Goal: Information Seeking & Learning: Learn about a topic

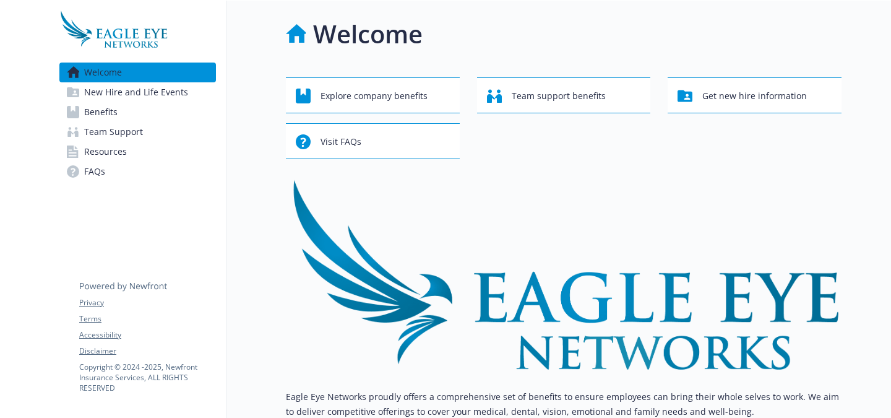
click at [150, 115] on link "Benefits" at bounding box center [137, 112] width 156 height 20
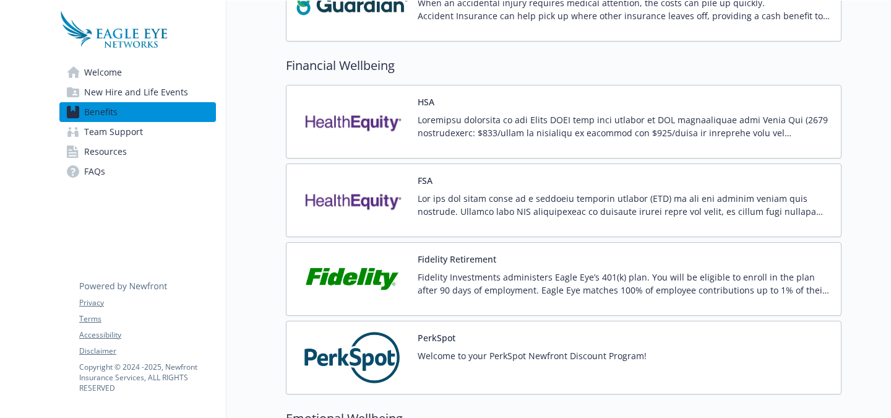
scroll to position [1037, 0]
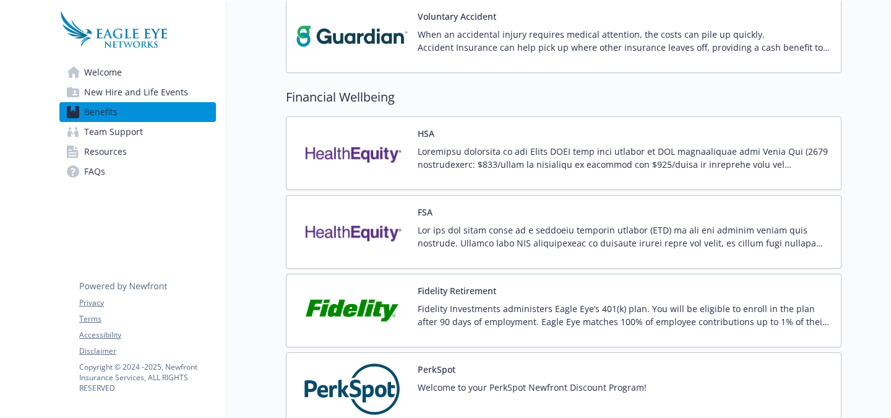
click at [527, 226] on p at bounding box center [624, 236] width 413 height 26
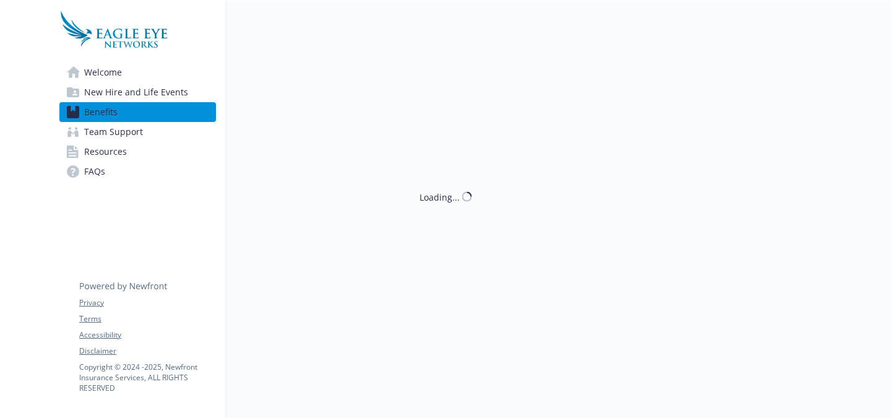
scroll to position [1037, 0]
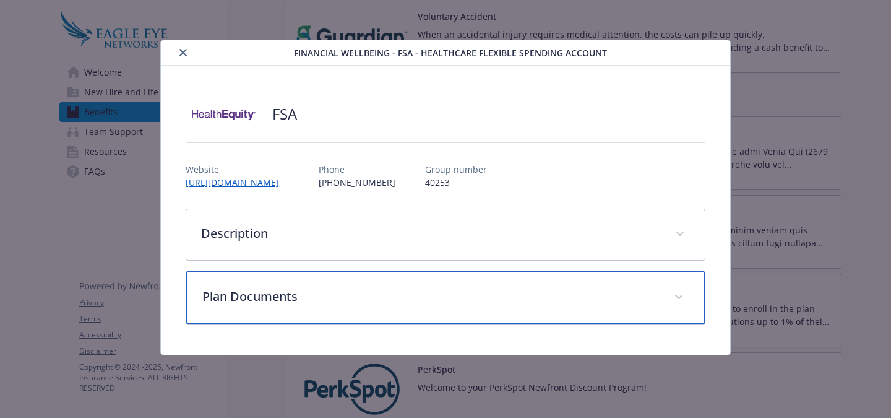
click at [620, 291] on p "Plan Documents" at bounding box center [430, 296] width 457 height 19
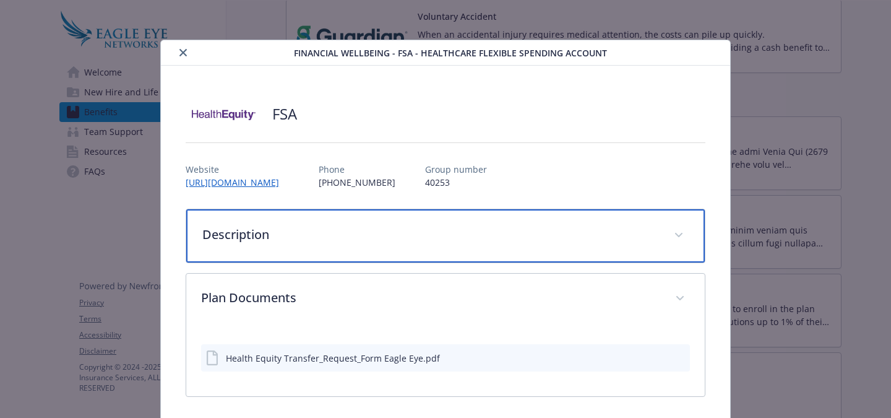
click at [610, 249] on div "Description" at bounding box center [445, 235] width 518 height 53
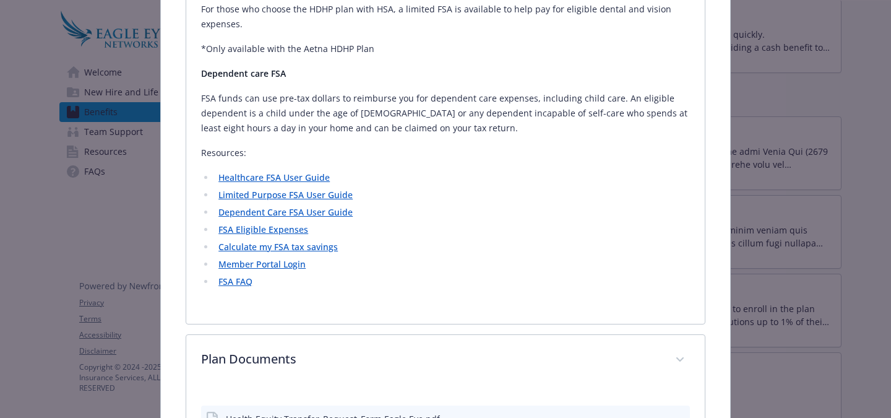
scroll to position [0, 0]
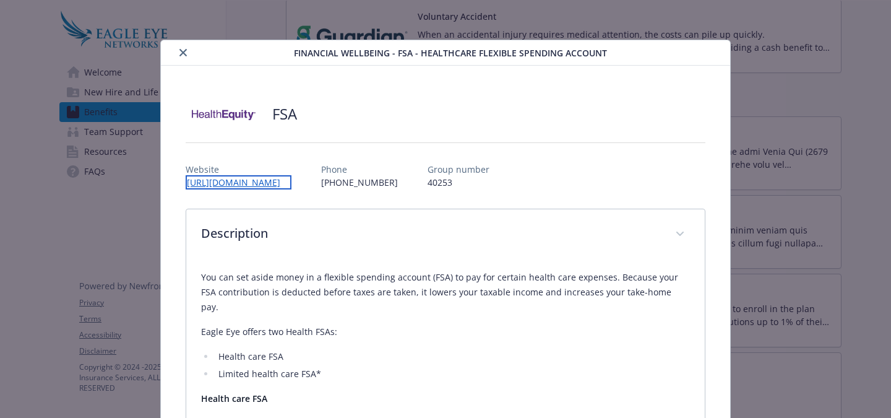
click at [291, 180] on link "[URL][DOMAIN_NAME]" at bounding box center [239, 182] width 106 height 14
click at [291, 181] on link "[URL][DOMAIN_NAME]" at bounding box center [239, 182] width 106 height 14
